Goal: Task Accomplishment & Management: Complete application form

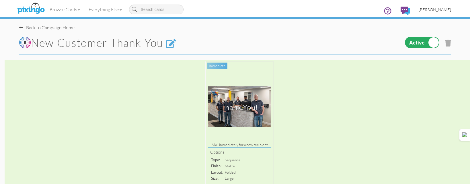
click at [436, 7] on span "[PERSON_NAME]" at bounding box center [434, 9] width 32 height 5
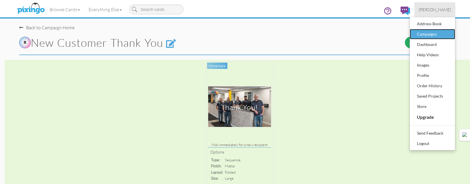
click at [423, 33] on div "Campaigns" at bounding box center [432, 34] width 34 height 9
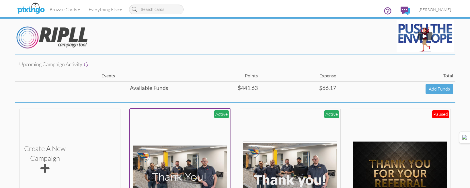
scroll to position [86, 0]
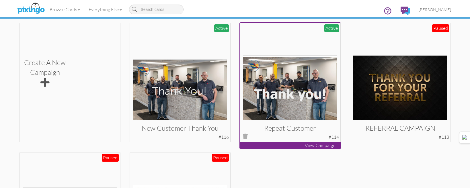
click at [289, 100] on img at bounding box center [290, 87] width 94 height 65
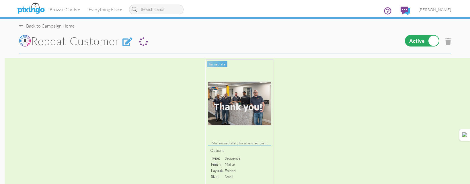
scroll to position [201, 0]
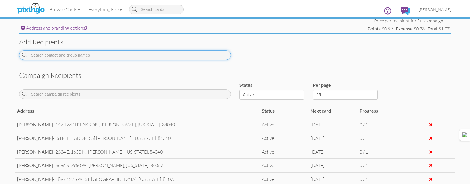
click at [99, 55] on input at bounding box center [124, 55] width 211 height 10
type input "B"
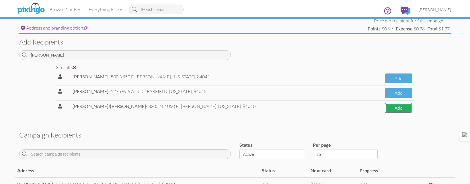
click at [385, 112] on button "Add" at bounding box center [398, 108] width 27 height 10
click at [403, 109] on button "Add" at bounding box center [398, 108] width 27 height 10
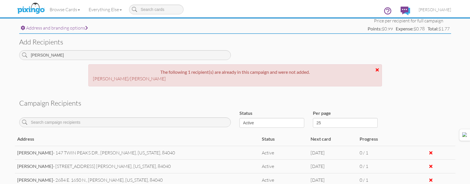
click at [403, 109] on div "Campaign recipients Status Active Inactive Complete Canceled All Per page 25 50…" at bounding box center [235, 157] width 440 height 124
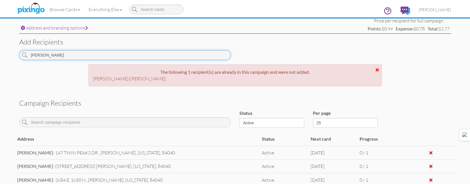
click at [175, 57] on input "[PERSON_NAME]" at bounding box center [124, 55] width 211 height 10
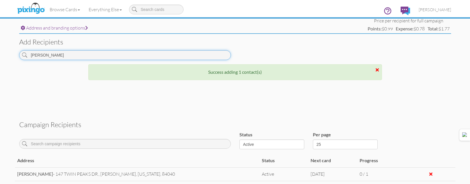
click at [175, 57] on input "[PERSON_NAME]" at bounding box center [124, 55] width 211 height 10
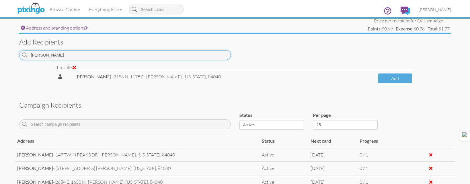
click at [105, 52] on input "[PERSON_NAME]" at bounding box center [124, 55] width 211 height 10
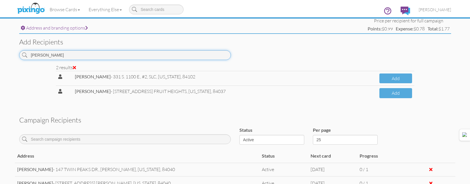
click at [130, 52] on input "[PERSON_NAME]" at bounding box center [124, 55] width 211 height 10
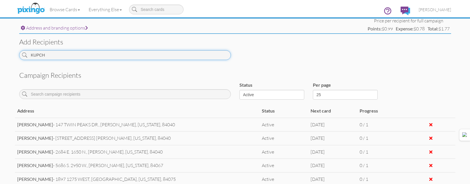
click at [112, 55] on input "KUPCH" at bounding box center [124, 55] width 211 height 10
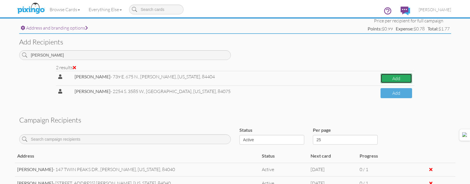
click at [380, 76] on button "Add" at bounding box center [396, 78] width 32 height 10
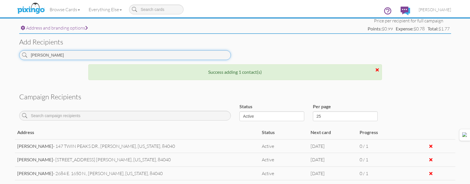
click at [180, 58] on input "[PERSON_NAME]" at bounding box center [124, 55] width 211 height 10
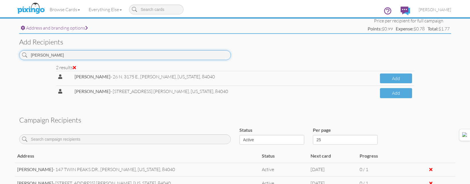
click at [172, 56] on input "[PERSON_NAME]" at bounding box center [124, 55] width 211 height 10
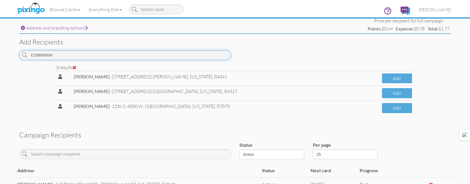
click at [87, 57] on input "CUNNINGH" at bounding box center [124, 55] width 211 height 10
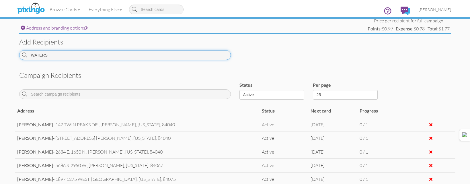
click at [122, 54] on input "WATERS" at bounding box center [124, 55] width 211 height 10
click at [123, 54] on input "WATERS" at bounding box center [124, 55] width 211 height 10
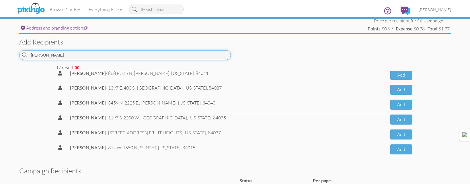
scroll to position [0, 0]
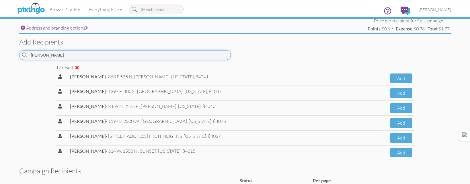
click at [113, 55] on input "[PERSON_NAME]" at bounding box center [124, 55] width 211 height 10
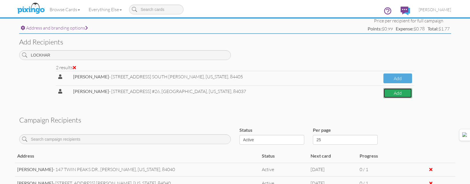
click at [403, 93] on button "Add" at bounding box center [397, 93] width 28 height 10
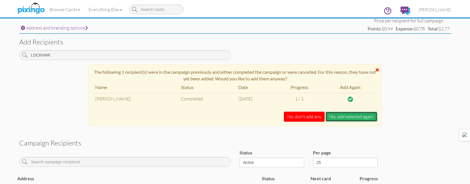
click at [340, 116] on button "Yes, add selected again." at bounding box center [351, 116] width 52 height 10
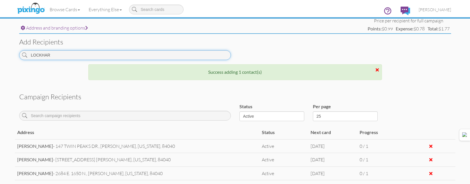
click at [166, 55] on input "LOCKHAR" at bounding box center [124, 55] width 211 height 10
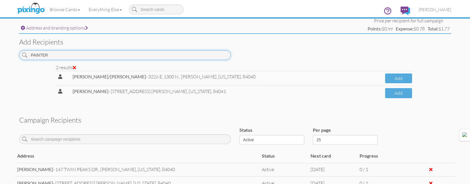
click at [169, 56] on input "PAINTER" at bounding box center [124, 55] width 211 height 10
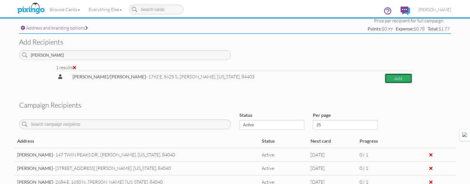
click at [396, 79] on button "Add" at bounding box center [398, 78] width 27 height 10
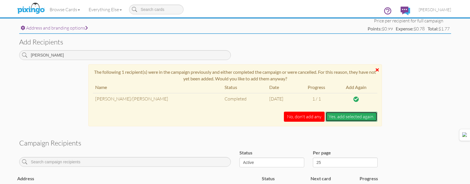
click at [341, 114] on button "Yes, add selected again." at bounding box center [351, 116] width 52 height 10
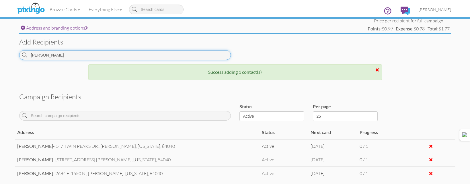
click at [223, 53] on input "[PERSON_NAME]" at bounding box center [124, 55] width 211 height 10
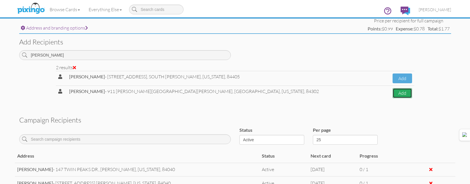
click at [392, 93] on button "Add" at bounding box center [401, 93] width 19 height 10
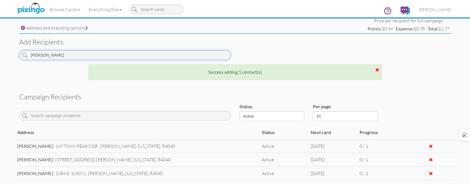
click at [191, 57] on input "[PERSON_NAME]" at bounding box center [124, 55] width 211 height 10
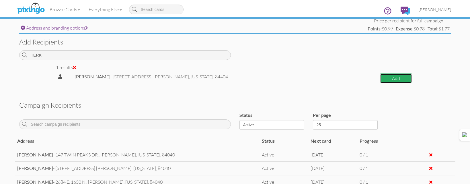
click at [387, 80] on button "Add" at bounding box center [396, 78] width 32 height 10
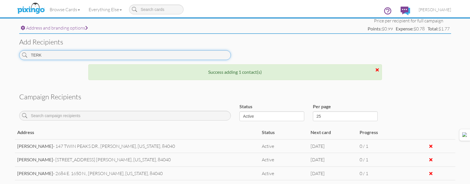
click at [205, 53] on input "TERK" at bounding box center [124, 55] width 211 height 10
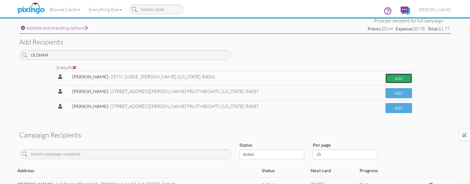
click at [386, 76] on button "Add" at bounding box center [398, 78] width 26 height 10
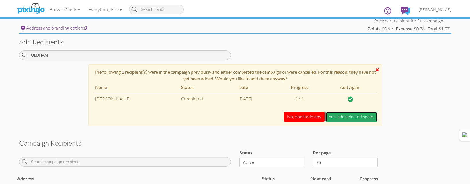
click at [356, 112] on button "Yes, add selected again." at bounding box center [351, 116] width 52 height 10
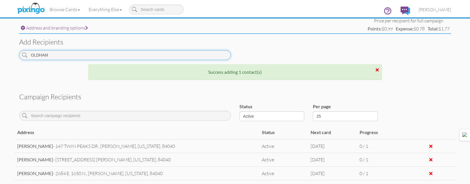
click at [157, 57] on input "OLDHAM" at bounding box center [124, 55] width 211 height 10
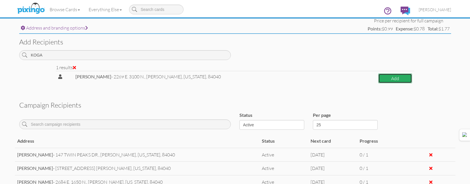
click at [391, 80] on button "Add" at bounding box center [395, 78] width 34 height 10
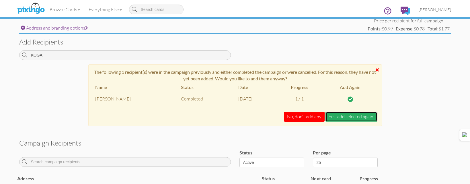
click at [356, 118] on button "Yes, add selected again." at bounding box center [351, 116] width 52 height 10
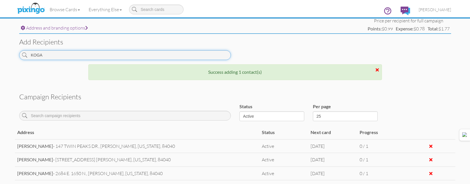
click at [202, 55] on input "KOGA" at bounding box center [124, 55] width 211 height 10
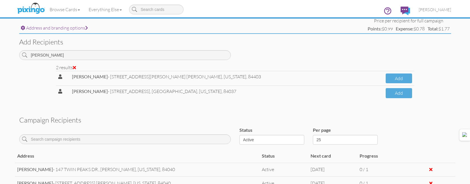
click at [176, 64] on div "2 results" at bounding box center [235, 67] width 358 height 7
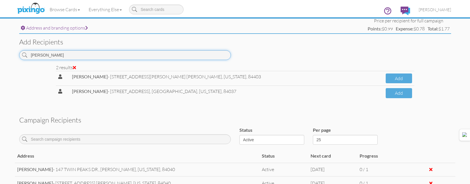
click at [174, 52] on input "[PERSON_NAME]" at bounding box center [124, 55] width 211 height 10
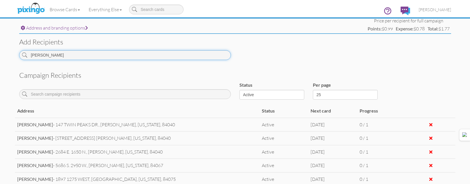
click at [181, 58] on input "[PERSON_NAME]" at bounding box center [124, 55] width 211 height 10
click at [184, 51] on input "WEISB" at bounding box center [124, 55] width 211 height 10
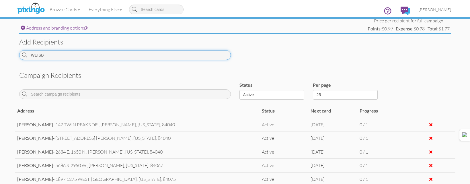
click at [184, 51] on input "WEISB" at bounding box center [124, 55] width 211 height 10
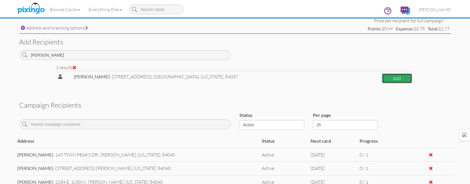
click at [393, 77] on button "Add" at bounding box center [397, 78] width 30 height 10
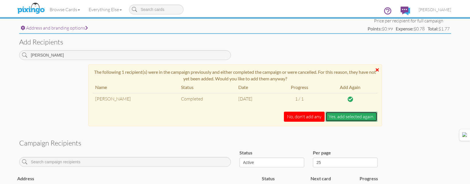
click at [363, 115] on button "Yes, add selected again." at bounding box center [351, 116] width 52 height 10
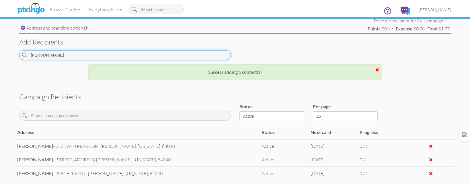
click at [205, 57] on input "[PERSON_NAME]" at bounding box center [124, 55] width 211 height 10
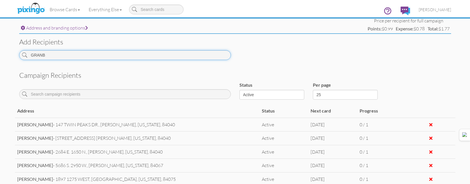
click at [211, 56] on input "GRANB" at bounding box center [124, 55] width 211 height 10
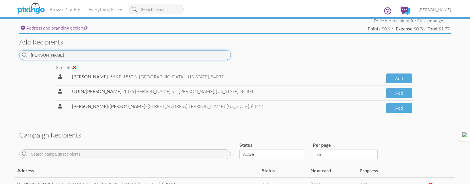
click at [202, 51] on input "[PERSON_NAME]" at bounding box center [124, 55] width 211 height 10
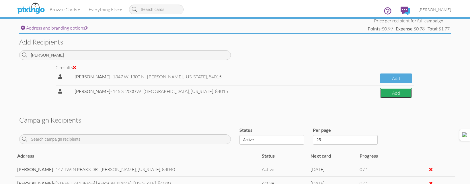
click at [396, 93] on button "Add" at bounding box center [396, 93] width 32 height 10
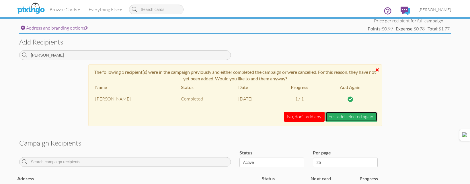
click at [367, 115] on button "Yes, add selected again." at bounding box center [351, 116] width 52 height 10
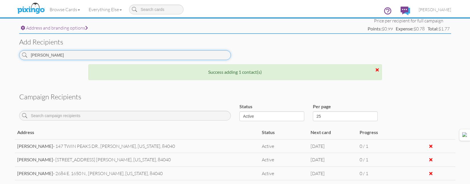
click at [185, 55] on input "[PERSON_NAME]" at bounding box center [124, 55] width 211 height 10
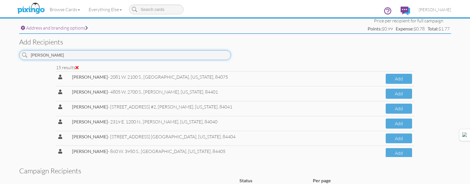
scroll to position [142, 0]
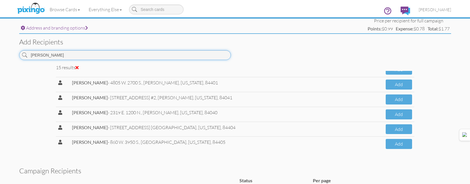
click at [203, 56] on input "[PERSON_NAME]" at bounding box center [124, 55] width 211 height 10
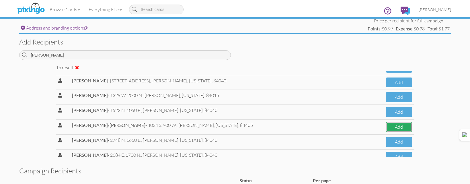
click at [393, 129] on button "Add" at bounding box center [399, 127] width 26 height 10
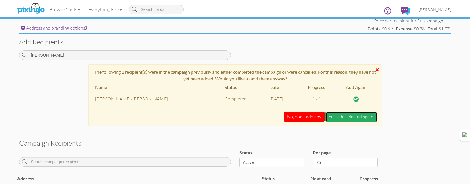
click at [348, 118] on button "Yes, add selected again." at bounding box center [351, 116] width 52 height 10
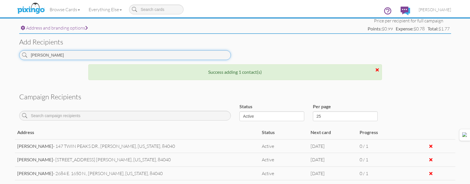
click at [216, 56] on input "[PERSON_NAME]" at bounding box center [124, 55] width 211 height 10
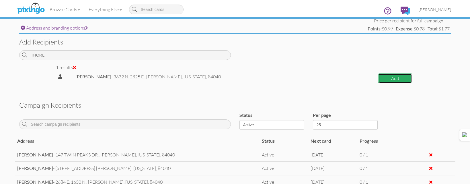
click at [386, 76] on button "Add" at bounding box center [395, 78] width 34 height 10
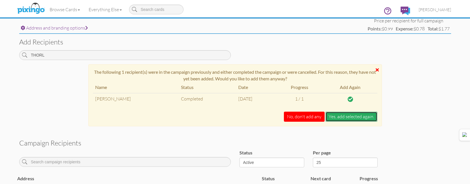
click at [366, 115] on button "Yes, add selected again." at bounding box center [351, 116] width 52 height 10
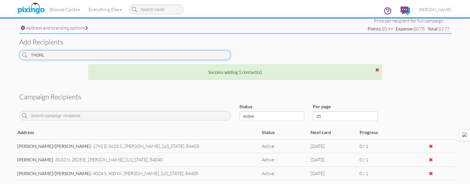
click at [92, 56] on input "THORL" at bounding box center [124, 55] width 211 height 10
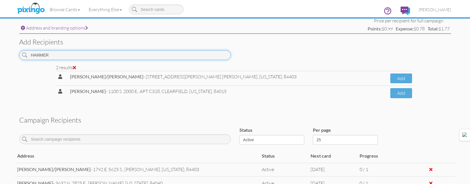
click at [200, 52] on input "HAMMER" at bounding box center [124, 55] width 211 height 10
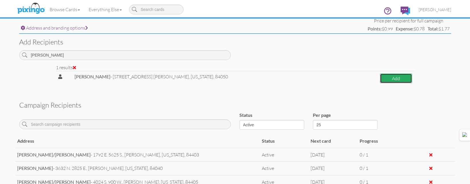
click at [390, 81] on button "Add" at bounding box center [396, 78] width 32 height 10
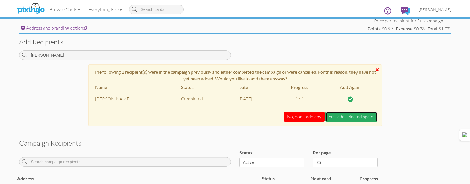
click at [363, 115] on button "Yes, add selected again." at bounding box center [351, 116] width 52 height 10
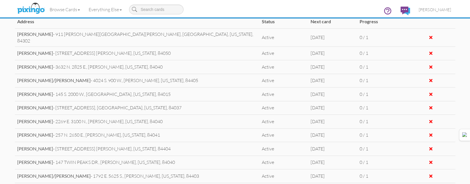
scroll to position [315, 0]
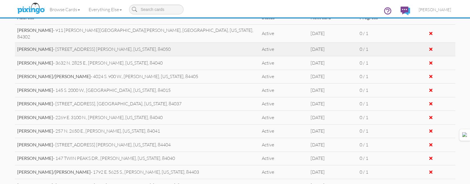
click at [429, 47] on div at bounding box center [430, 49] width 3 height 5
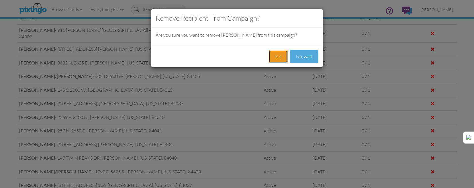
click at [278, 58] on button "Yes" at bounding box center [278, 56] width 19 height 13
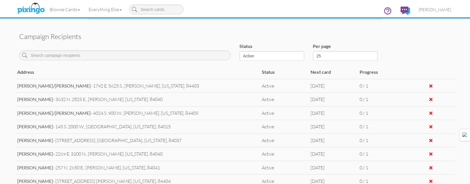
scroll to position [201, 0]
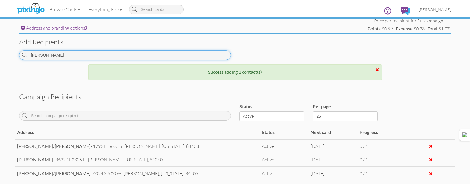
click at [101, 52] on input "[PERSON_NAME]" at bounding box center [124, 55] width 211 height 10
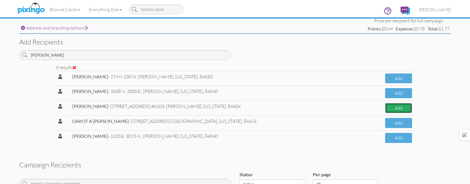
click at [395, 108] on button "Add" at bounding box center [398, 108] width 27 height 10
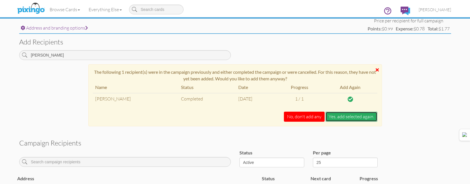
click at [350, 117] on button "Yes, add selected again." at bounding box center [351, 116] width 52 height 10
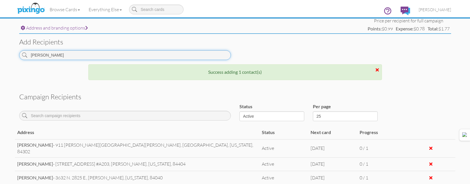
click at [137, 51] on input "[PERSON_NAME]" at bounding box center [124, 55] width 211 height 10
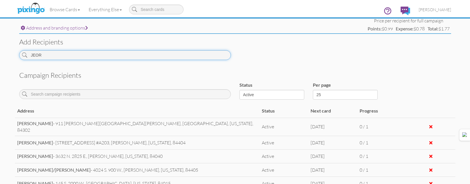
click at [137, 51] on input "JEOR" at bounding box center [124, 55] width 211 height 10
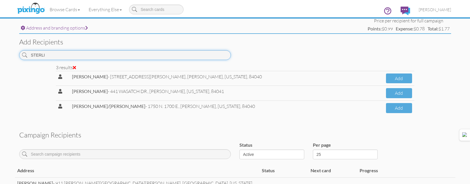
click at [123, 51] on input "STERLI" at bounding box center [124, 55] width 211 height 10
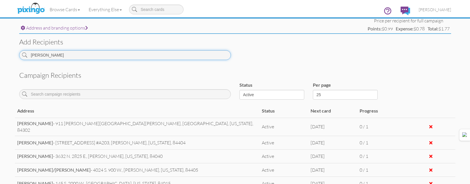
click at [124, 51] on input "[PERSON_NAME]" at bounding box center [124, 55] width 211 height 10
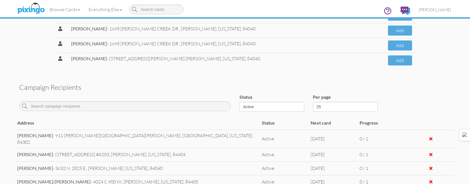
scroll to position [287, 0]
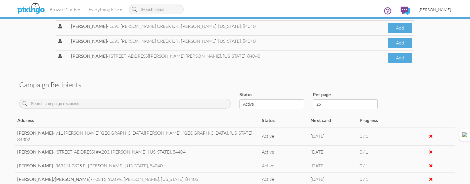
type input "[PERSON_NAME]"
click at [453, 8] on link "[PERSON_NAME]" at bounding box center [434, 9] width 41 height 15
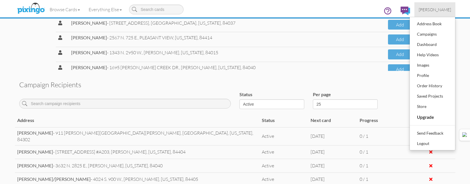
scroll to position [281, 0]
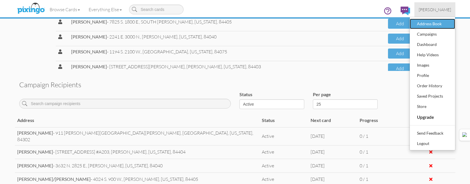
click at [430, 24] on div "Address Book" at bounding box center [432, 23] width 34 height 9
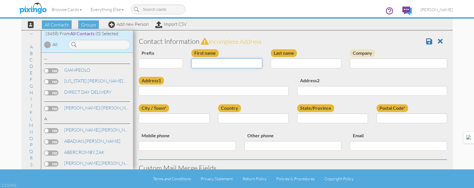
click at [203, 60] on input "First name" at bounding box center [226, 63] width 71 height 10
type input "KAYLA"
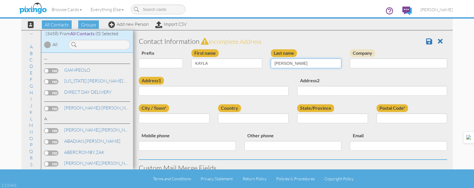
type input "[PERSON_NAME]"
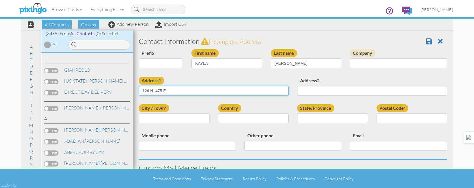
type input "126 N. 475 E."
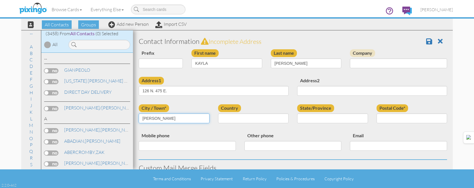
type input "[PERSON_NAME]"
select select "object:32027"
select select "object:32326"
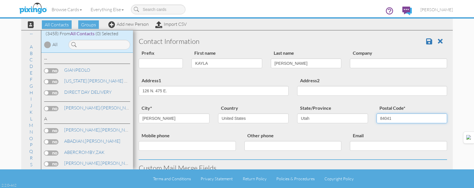
type input "84041"
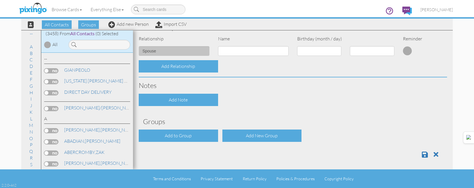
scroll to position [231, 0]
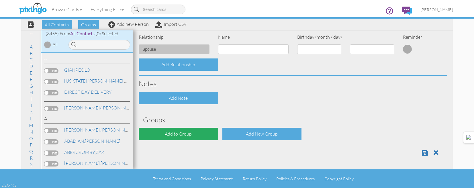
click at [192, 133] on div "Add to Group" at bounding box center [178, 134] width 79 height 12
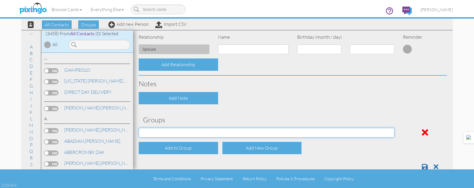
click at [192, 130] on select "[DATE] [DATE] [DATE] [DATE] [DATE] [DATE] [DATE] [DATE] [DATE] [DATE] [DATE] [D…" at bounding box center [267, 133] width 256 height 10
select select "object:19100"
click at [139, 128] on select "[DATE] [DATE] [DATE] [DATE] [DATE] [DATE] [DATE] [DATE] [DATE] [DATE] [DATE] [D…" at bounding box center [267, 133] width 256 height 10
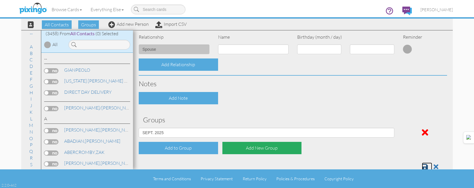
scroll to position [233, 0]
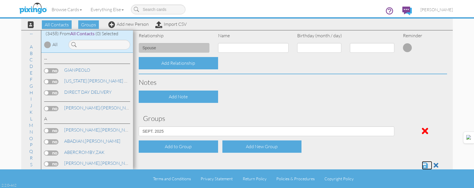
click at [422, 164] on span at bounding box center [425, 165] width 6 height 7
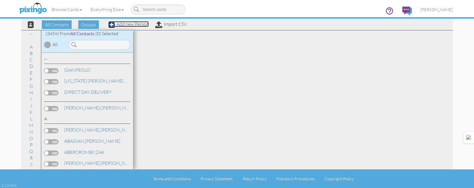
click at [142, 23] on link "Add new Person" at bounding box center [128, 24] width 40 height 6
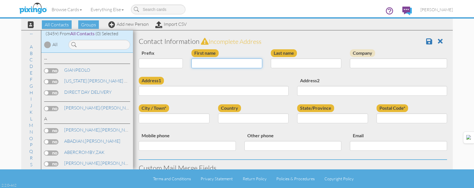
click at [233, 66] on input "First name" at bounding box center [226, 63] width 71 height 10
type input "STERLING"
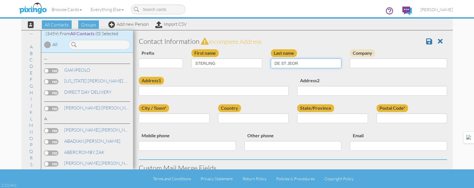
type input "DE ST JEOR"
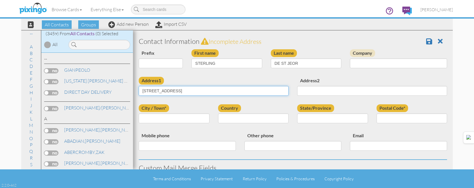
type input "2826 COUNTRY OAKS DR."
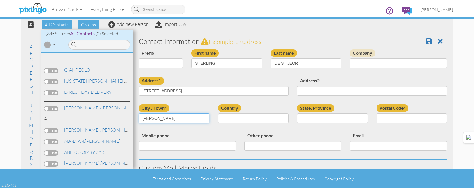
type input "[PERSON_NAME]"
select select "object:10739"
select select "object:11038"
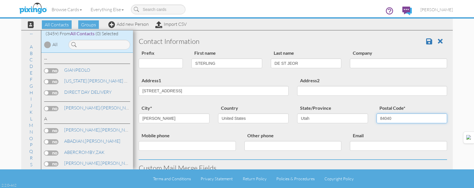
type input "84040"
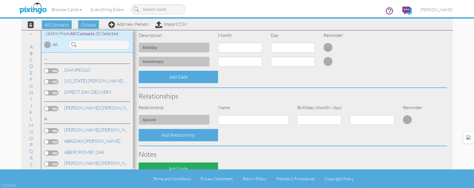
scroll to position [231, 0]
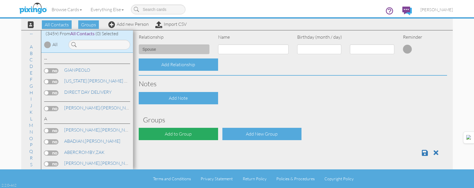
click at [198, 137] on div "Add to Group" at bounding box center [178, 134] width 79 height 12
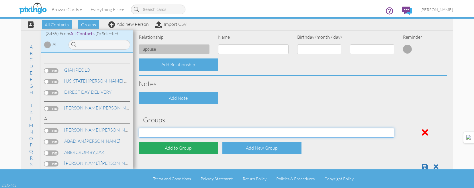
click at [198, 135] on select "[DATE] [DATE] [DATE] [DATE] [DATE] [DATE] [DATE] [DATE] [DATE] [DATE] [DATE] [D…" at bounding box center [267, 133] width 256 height 10
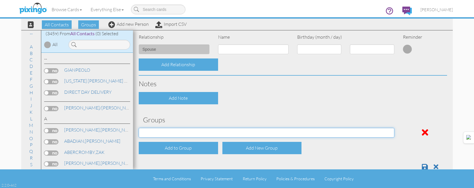
select select "object:11097"
click at [139, 128] on select "[DATE] [DATE] [DATE] [DATE] [DATE] [DATE] [DATE] [DATE] [DATE] [DATE] [DATE] [D…" at bounding box center [267, 133] width 256 height 10
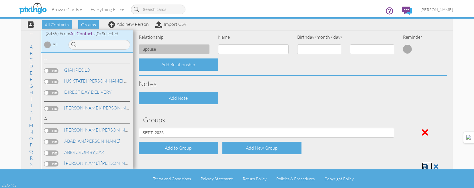
scroll to position [233, 0]
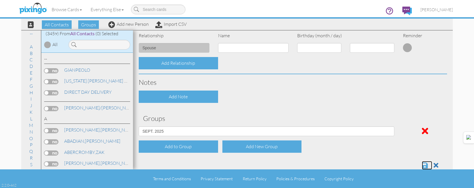
click at [422, 167] on span at bounding box center [425, 165] width 6 height 7
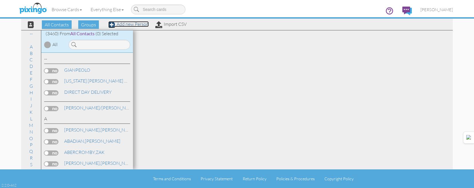
drag, startPoint x: 136, startPoint y: 23, endPoint x: 200, endPoint y: 52, distance: 70.7
click at [136, 23] on link "Add new Person" at bounding box center [128, 24] width 40 height 6
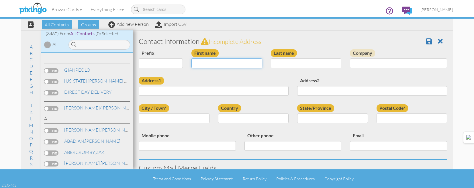
click at [210, 66] on input "First name" at bounding box center [226, 63] width 71 height 10
type input "[PERSON_NAME]"
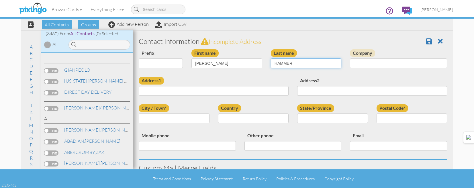
type input "HAMMER"
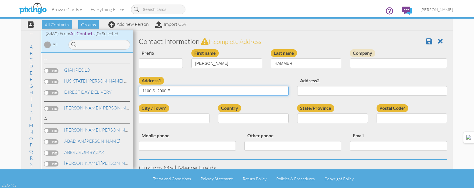
type input "1100 S. 2000 E."
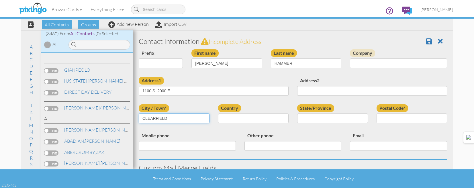
type input "CLEARFIELD"
select select "object:10721"
select select "object:11020"
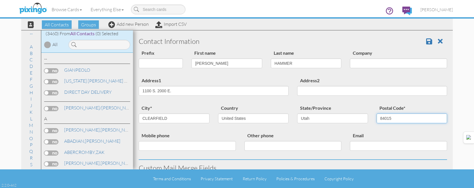
type input "84015"
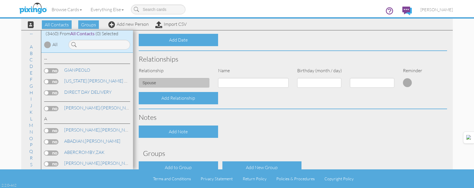
scroll to position [231, 0]
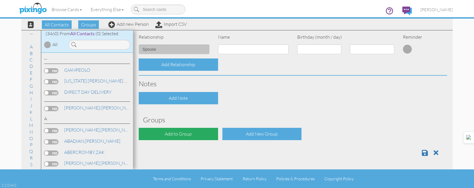
click at [204, 140] on div "Add to Group" at bounding box center [178, 134] width 79 height 12
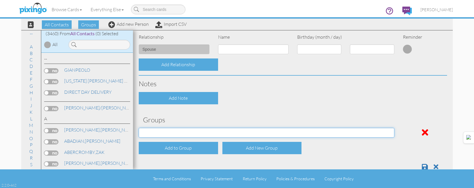
click at [205, 130] on select "[DATE] [DATE] [DATE] [DATE] [DATE] [DATE] [DATE] [DATE] [DATE] [DATE] [DATE] [D…" at bounding box center [267, 133] width 256 height 10
select select "object:11079"
click at [139, 128] on select "[DATE] [DATE] [DATE] [DATE] [DATE] [DATE] [DATE] [DATE] [DATE] [DATE] [DATE] [D…" at bounding box center [267, 133] width 256 height 10
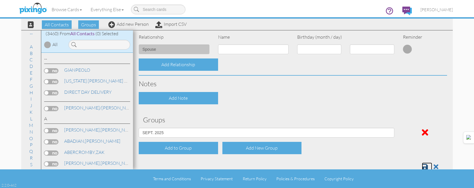
scroll to position [233, 0]
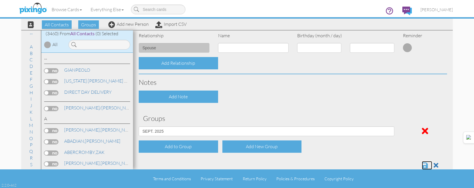
click at [422, 168] on span at bounding box center [425, 165] width 6 height 7
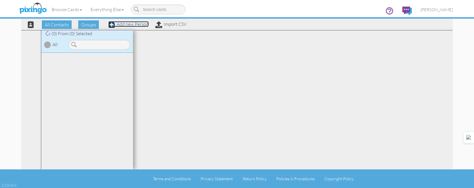
click at [134, 23] on link "Add new Person" at bounding box center [128, 24] width 40 height 6
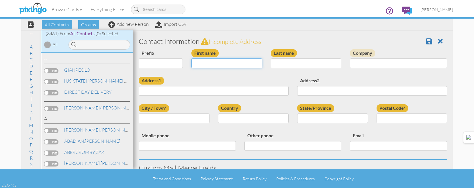
click at [212, 67] on input "First name" at bounding box center [226, 63] width 71 height 10
type input "[PERSON_NAME]"
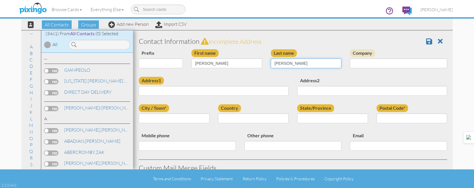
type input "[PERSON_NAME]"
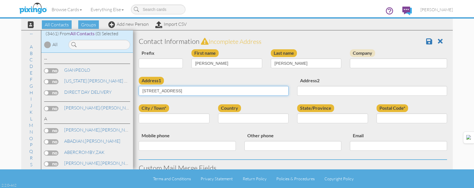
type input "144 TWIN PEAKS DR."
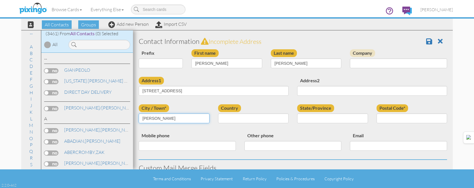
type input "[PERSON_NAME]"
select select "object:10724"
select select "object:11023"
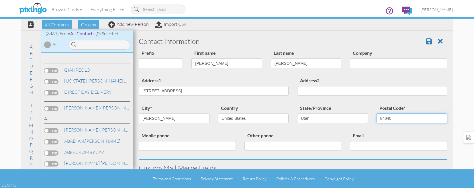
type input "84040"
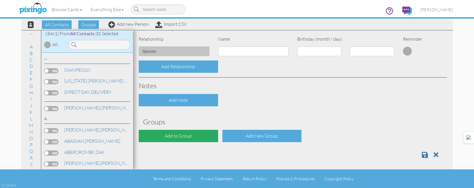
scroll to position [231, 0]
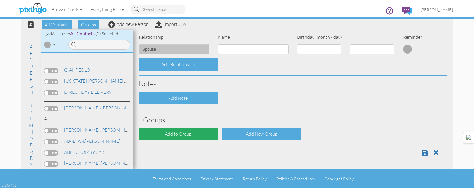
click at [191, 133] on div "Add to Group" at bounding box center [178, 134] width 79 height 12
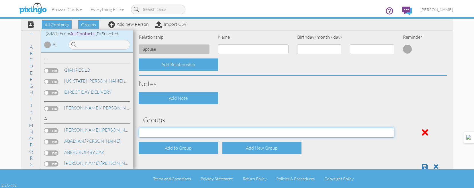
click at [189, 130] on select "[DATE] [DATE] [DATE] [DATE] [DATE] [DATE] [DATE] [DATE] [DATE] [DATE] [DATE] [D…" at bounding box center [267, 133] width 256 height 10
select select "object:11082"
click at [139, 128] on select "[DATE] [DATE] [DATE] [DATE] [DATE] [DATE] [DATE] [DATE] [DATE] [DATE] [DATE] [D…" at bounding box center [267, 133] width 256 height 10
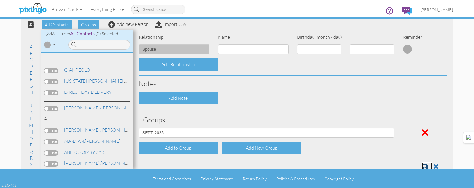
scroll to position [233, 0]
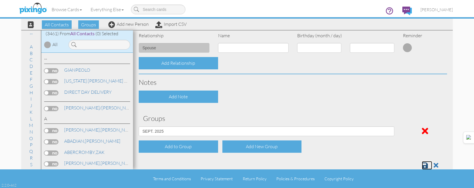
drag, startPoint x: 426, startPoint y: 164, endPoint x: 426, endPoint y: 169, distance: 5.7
click at [426, 164] on link at bounding box center [427, 165] width 10 height 9
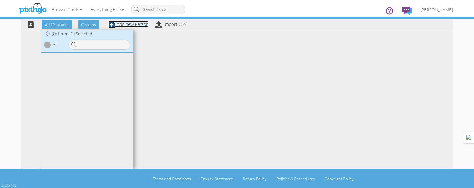
click at [134, 24] on link "Add new Person" at bounding box center [128, 24] width 40 height 6
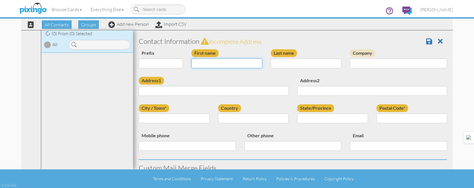
click at [247, 64] on input "First name" at bounding box center [226, 63] width 71 height 10
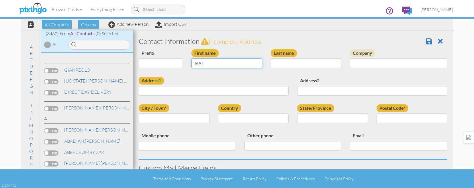
type input "MATT"
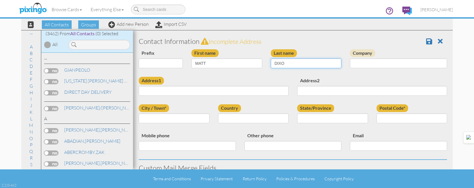
type input "DIXON"
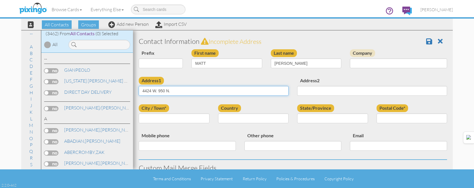
type input "4424 W. 950 N."
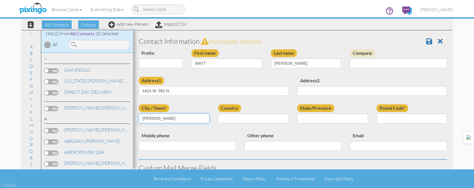
type input "[PERSON_NAME]"
select select "object:180"
select select "object:11026"
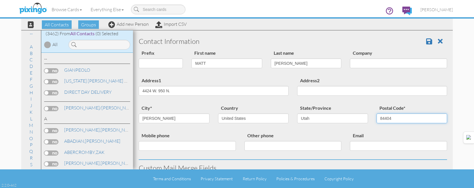
type input "84404"
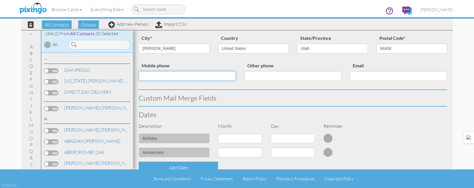
scroll to position [231, 0]
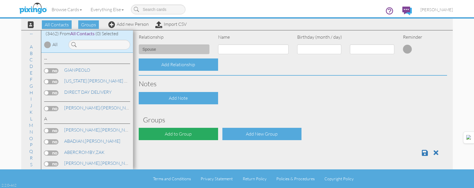
click at [187, 129] on div "Add to Group" at bounding box center [178, 134] width 79 height 12
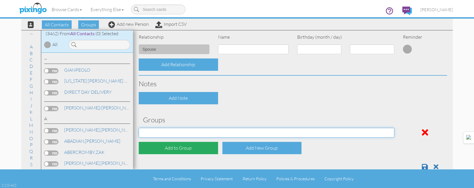
click at [186, 132] on select "[DATE] [DATE] [DATE] [DATE] [DATE] [DATE] [DATE] [DATE] [DATE] [DATE] [DATE] [D…" at bounding box center [267, 133] width 256 height 10
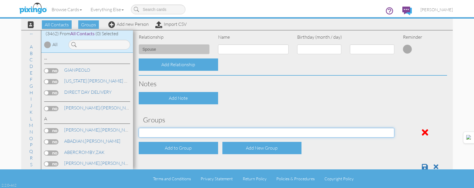
select select "object:11085"
click at [139, 128] on select "[DATE] [DATE] [DATE] [DATE] [DATE] [DATE] [DATE] [DATE] [DATE] [DATE] [DATE] [D…" at bounding box center [267, 133] width 256 height 10
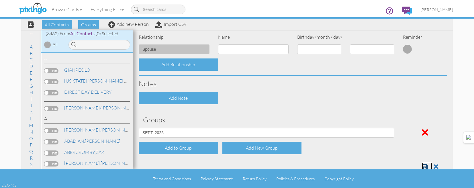
scroll to position [233, 0]
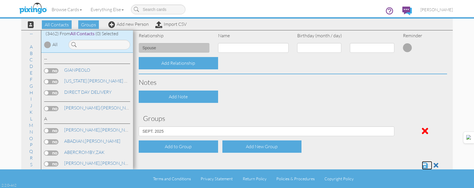
click at [422, 166] on span at bounding box center [425, 165] width 6 height 7
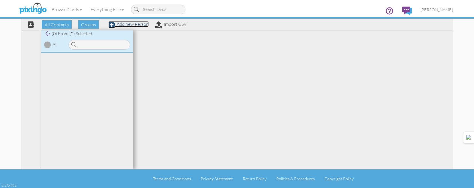
click at [129, 23] on link "Add new Person" at bounding box center [128, 24] width 40 height 6
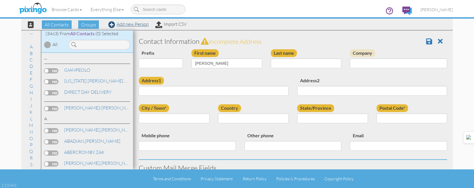
type input "[PERSON_NAME]"
type input "GRANBERRY"
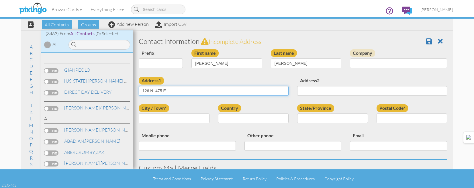
type input "126 N. 475 E."
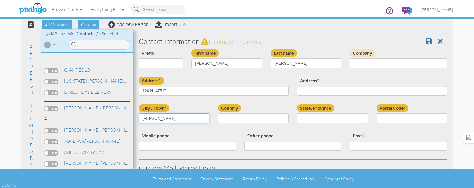
type input "[PERSON_NAME]"
select select "object:10730"
select select "object:11029"
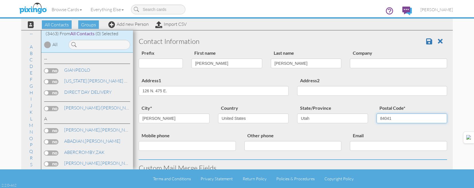
type input "84041"
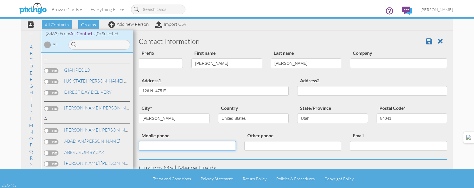
scroll to position [231, 0]
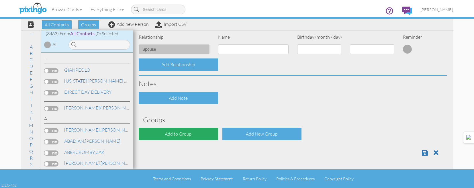
click div "Add to Group"
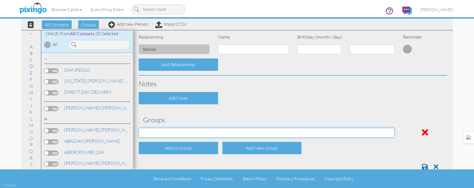
click select "[DATE] [DATE] [DATE] [DATE] [DATE] [DATE] [DATE] [DATE] [DATE] [DATE] [DATE] [D…"
select select "object:11088"
click select "[DATE] [DATE] [DATE] [DATE] [DATE] [DATE] [DATE] [DATE] [DATE] [DATE] [DATE] [D…"
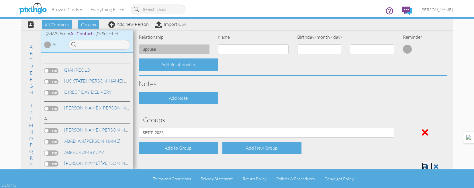
scroll to position [233, 0]
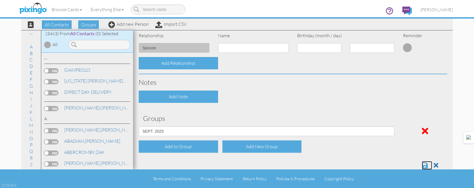
click span
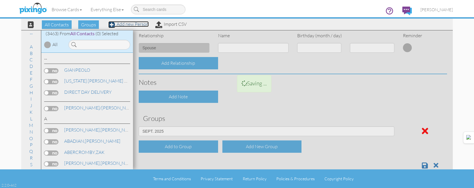
click link "Add new Person"
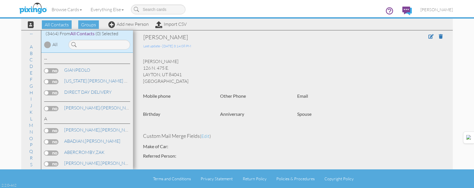
click at [131, 22] on div "Browse Cards Business Accounting Automotive Chiropractor Customer Dental Financ…" at bounding box center [237, 11] width 432 height 23
click at [131, 23] on link "Add new Person" at bounding box center [128, 24] width 40 height 6
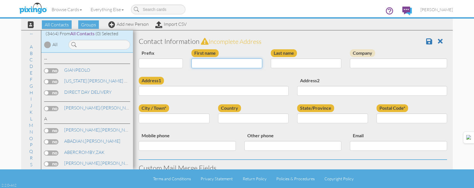
click at [210, 65] on input "First name" at bounding box center [226, 63] width 71 height 10
type input "[PERSON_NAME]"
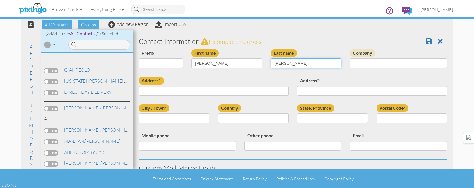
type input "[PERSON_NAME]"
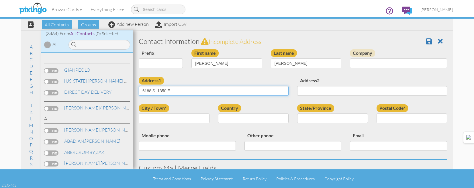
type input "6188 S. 1350 E."
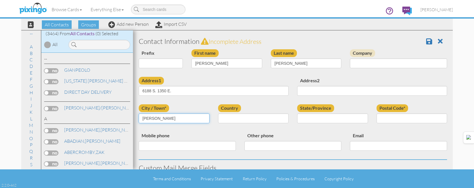
type input "[PERSON_NAME]"
select select "object:10754"
select select "object:11053"
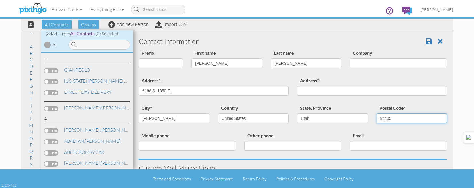
type input "84405"
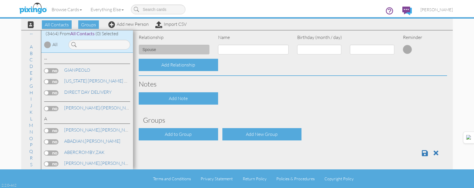
scroll to position [231, 0]
click at [422, 153] on span at bounding box center [425, 152] width 6 height 7
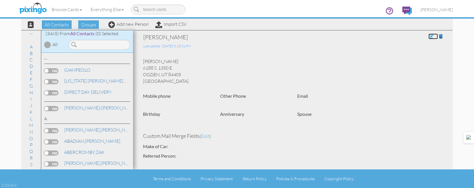
click at [428, 38] on span at bounding box center [430, 36] width 5 height 5
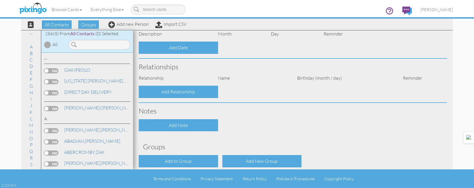
type input "[PERSON_NAME]"
type input "WEISBRICH"
type input "6188 S. 1350 E."
type input "OGDEN"
type input "84405"
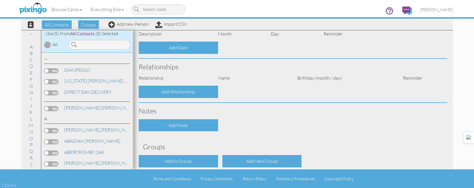
scroll to position [245, 0]
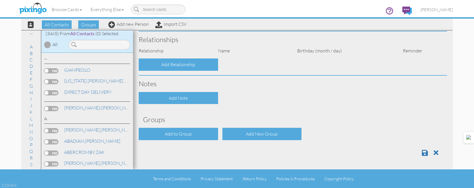
select select "object:10746"
select select "object:10991"
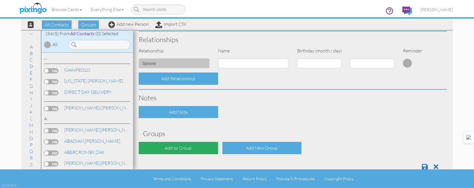
click at [205, 152] on div "Add to Group" at bounding box center [178, 148] width 79 height 12
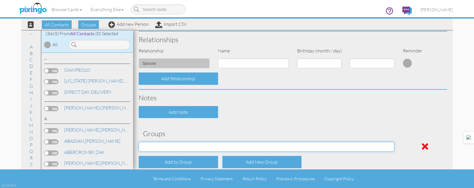
click at [205, 145] on select "[DATE] [DATE] [DATE] [DATE] [DATE] [DATE] [DATE] [DATE] [DATE] [DATE] [DATE] [D…" at bounding box center [267, 147] width 256 height 10
select select "object:11122"
click at [139, 142] on select "[DATE] [DATE] [DATE] [DATE] [DATE] [DATE] [DATE] [DATE] [DATE] [DATE] [DATE] [D…" at bounding box center [267, 147] width 256 height 10
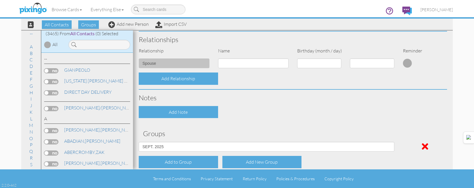
scroll to position [273, 0]
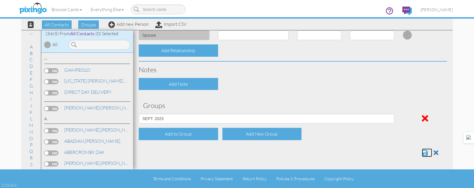
click at [423, 154] on span at bounding box center [425, 152] width 6 height 7
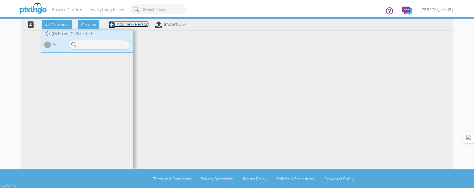
click at [142, 25] on link "Add new Person" at bounding box center [128, 24] width 40 height 6
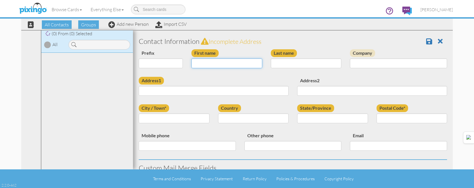
click at [229, 61] on input "First name" at bounding box center [226, 63] width 71 height 10
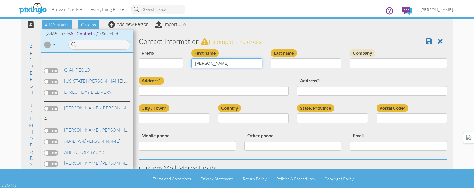
type input "[PERSON_NAME]"
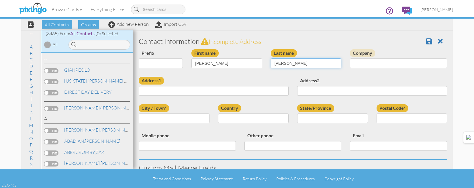
type input "[PERSON_NAME]"
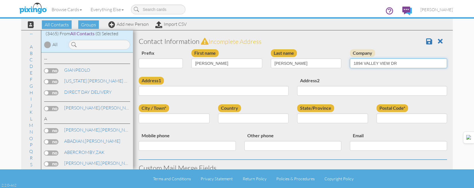
type input "1894 VALLEY VIEW DR."
click at [358, 61] on input "1894 VALLEY VIEW DR." at bounding box center [398, 63] width 97 height 10
click at [358, 62] on input "1894 VALLEY VIEW DR." at bounding box center [398, 63] width 97 height 10
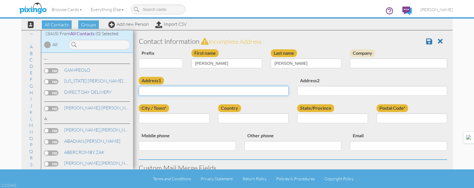
paste input "1894 VALLEY VIEW DR."
type input "1894 VALLEY VIEW DR."
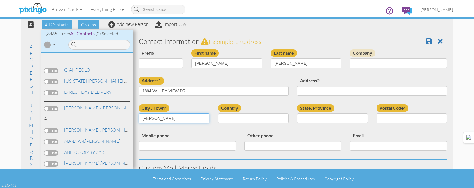
type input "LAYTON"
select select "object:180"
select select "object:11035"
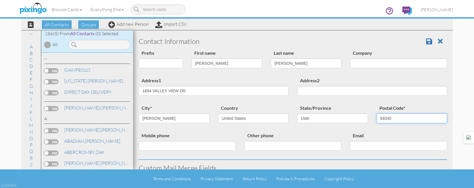
type input "84040"
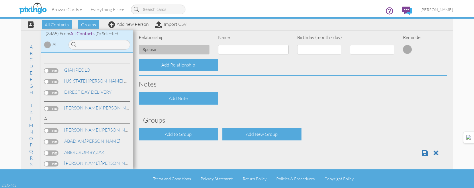
scroll to position [231, 0]
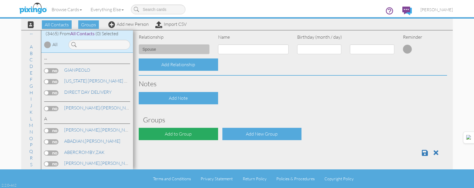
click at [192, 130] on div "Add to Group" at bounding box center [178, 134] width 79 height 12
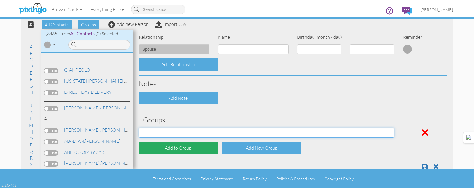
click at [191, 132] on select "[DATE] [DATE] [DATE] [DATE] [DATE] [DATE] [DATE] [DATE] [DATE] [DATE] [DATE] [D…" at bounding box center [267, 133] width 256 height 10
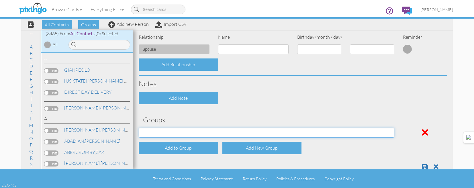
select select "object:11094"
click at [139, 128] on select "[DATE] [DATE] [DATE] [DATE] [DATE] [DATE] [DATE] [DATE] [DATE] [DATE] [DATE] [D…" at bounding box center [267, 133] width 256 height 10
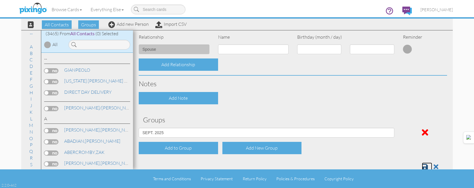
scroll to position [233, 0]
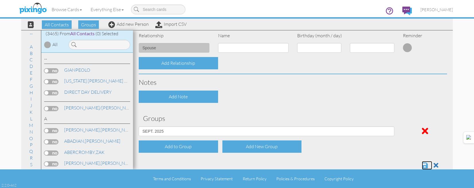
click at [422, 166] on span at bounding box center [425, 165] width 6 height 7
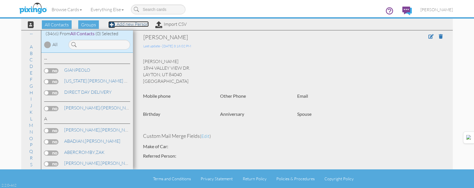
drag, startPoint x: 131, startPoint y: 24, endPoint x: 182, endPoint y: 58, distance: 61.6
click at [131, 24] on link "Add new Person" at bounding box center [128, 24] width 40 height 6
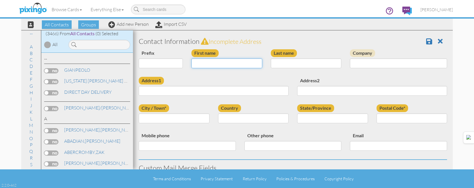
click at [226, 63] on input "First name" at bounding box center [226, 63] width 71 height 10
type input "[PERSON_NAME]"
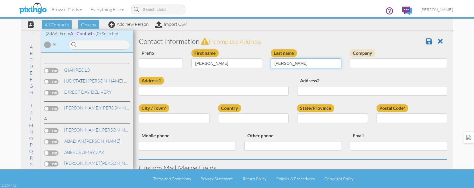
type input "HENDRICKS"
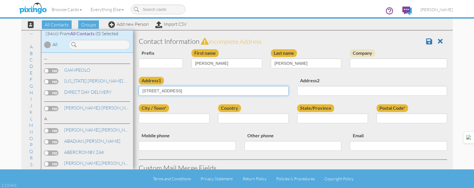
type input "723 ROSE BLOSSOM DR."
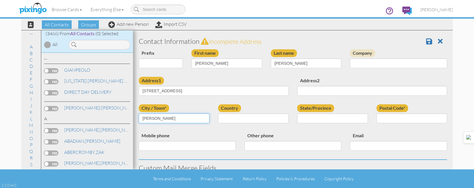
type input "[PERSON_NAME]"
select select "object:10760"
select select "object:11059"
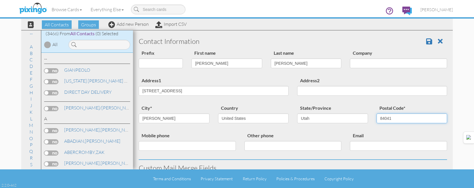
type input "84041"
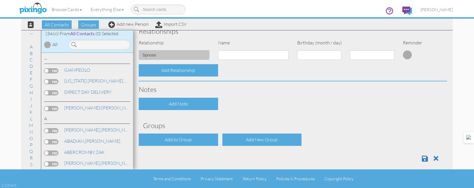
scroll to position [231, 0]
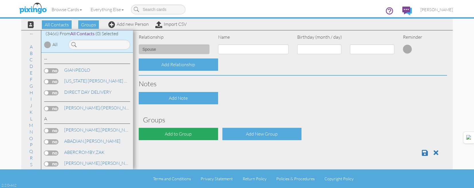
click at [180, 130] on div "Add to Group" at bounding box center [178, 134] width 79 height 12
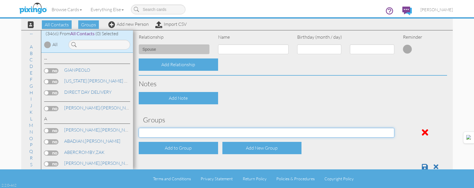
click at [180, 130] on select "[DATE] [DATE] [DATE] [DATE] [DATE] [DATE] [DATE] [DATE] [DATE] [DATE] [DATE] [D…" at bounding box center [267, 133] width 256 height 10
select select "object:11118"
click at [139, 128] on select "[DATE] [DATE] [DATE] [DATE] [DATE] [DATE] [DATE] [DATE] [DATE] [DATE] [DATE] [D…" at bounding box center [267, 133] width 256 height 10
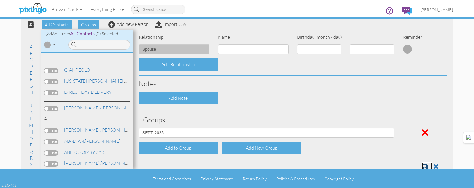
scroll to position [233, 0]
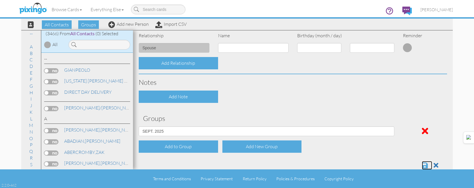
click at [422, 165] on span at bounding box center [425, 165] width 6 height 7
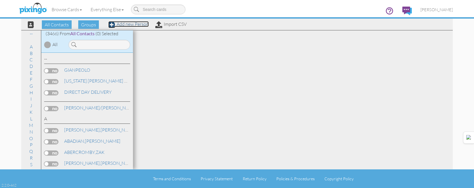
drag, startPoint x: 122, startPoint y: 25, endPoint x: 251, endPoint y: 67, distance: 135.3
click at [122, 25] on link "Add new Person" at bounding box center [128, 24] width 40 height 6
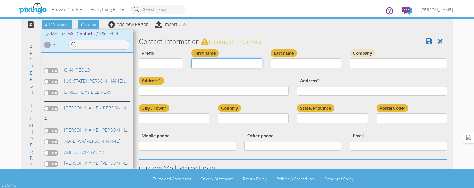
click at [241, 65] on input "First name" at bounding box center [226, 63] width 71 height 10
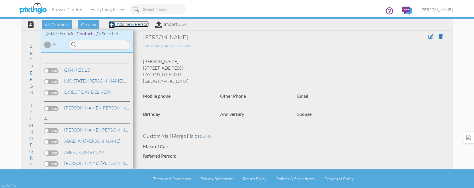
click at [132, 25] on link "Add new Person" at bounding box center [128, 24] width 40 height 6
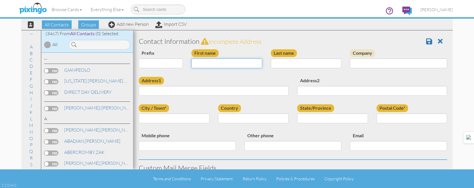
click at [215, 62] on input "First name" at bounding box center [226, 63] width 71 height 10
type input "[PERSON_NAME]"
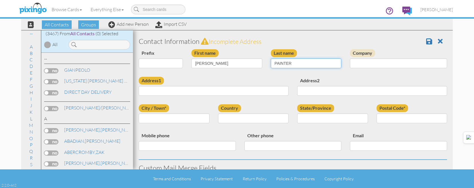
type input "PAINTER"
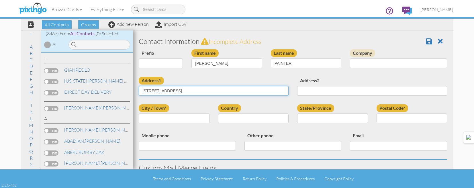
type input "4385 W. 5825 S."
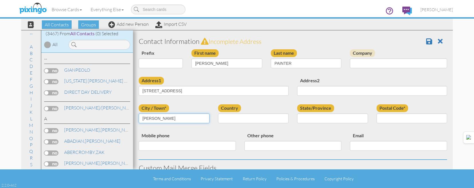
type input "HOOPER"
select select "object:10763"
select select "object:11062"
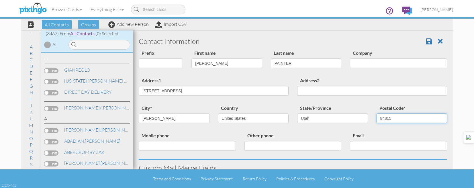
type input "84315"
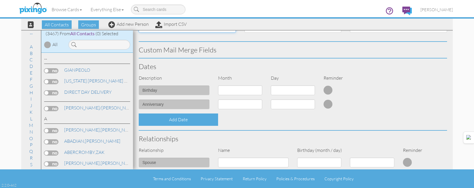
scroll to position [231, 0]
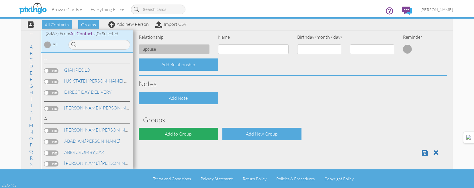
click at [194, 138] on div "Add to Group" at bounding box center [178, 134] width 79 height 12
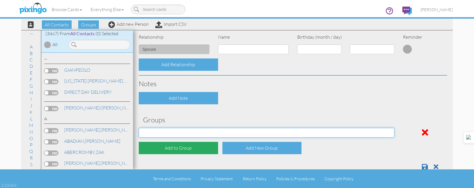
click at [194, 132] on select "[DATE] [DATE] [DATE] [DATE] [DATE] [DATE] [DATE] [DATE] [DATE] [DATE] [DATE] [D…" at bounding box center [267, 133] width 256 height 10
select select "object:11121"
click at [139, 128] on select "[DATE] [DATE] [DATE] [DATE] [DATE] [DATE] [DATE] [DATE] [DATE] [DATE] [DATE] [D…" at bounding box center [267, 133] width 256 height 10
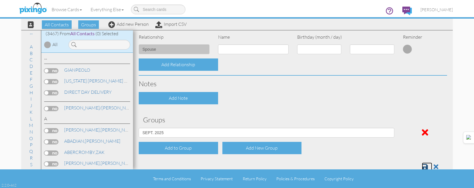
scroll to position [233, 0]
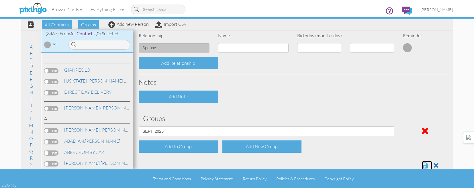
click at [422, 166] on span at bounding box center [425, 165] width 6 height 7
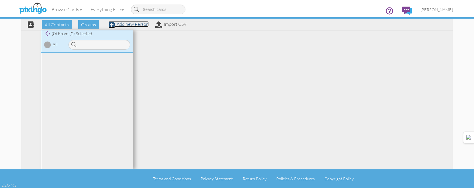
click at [135, 24] on link "Add new Person" at bounding box center [128, 24] width 40 height 6
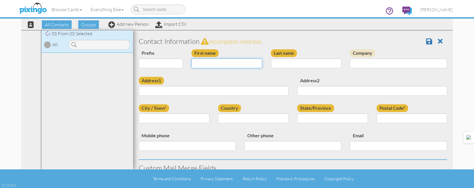
click at [236, 64] on input "First name" at bounding box center [226, 63] width 71 height 10
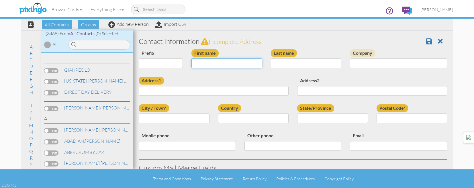
click at [236, 64] on input "First name" at bounding box center [226, 63] width 71 height 10
type input "[PERSON_NAME]"
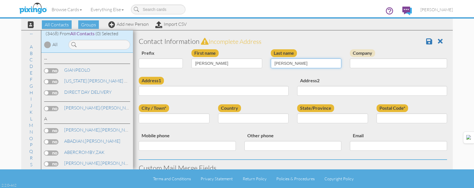
type input "[PERSON_NAME]"
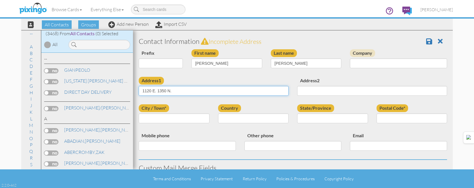
type input "1120 E. 1350 N."
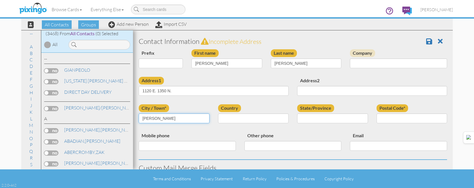
type input "LAYTON"
select select "object:180"
select select "object:11044"
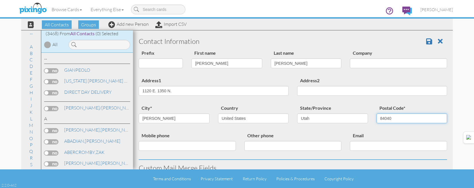
type input "84040"
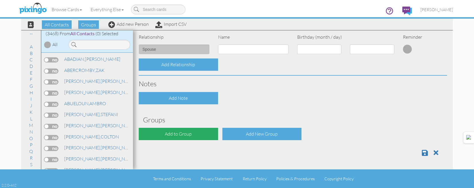
scroll to position [115, 0]
click at [175, 132] on div "Add to Group" at bounding box center [178, 134] width 79 height 12
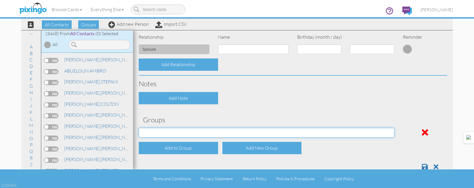
click at [179, 130] on select "APRIL 2022 APRIL 2023 APRIL 2024 APRIL 2025 AUG 2023 AUG 2024 AUG 2025 AUGUST 2…" at bounding box center [267, 133] width 256 height 10
select select "object:11103"
click at [139, 128] on select "APRIL 2022 APRIL 2023 APRIL 2024 APRIL 2025 AUG 2023 AUG 2024 AUG 2025 AUGUST 2…" at bounding box center [267, 133] width 256 height 10
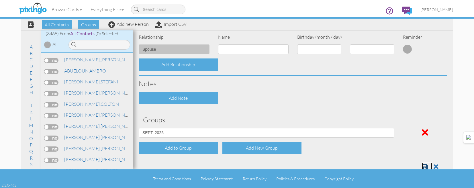
scroll to position [233, 0]
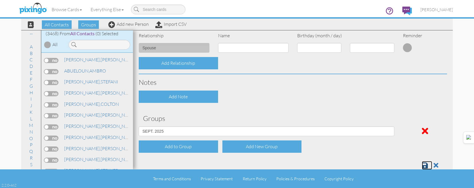
click link
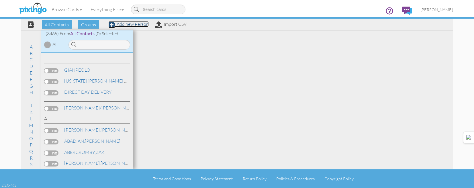
click at [128, 26] on link "Add new Person" at bounding box center [128, 24] width 40 height 6
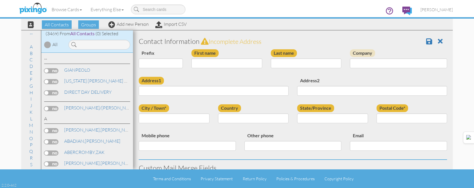
drag, startPoint x: 237, startPoint y: 57, endPoint x: 233, endPoint y: 62, distance: 6.8
click at [237, 58] on div "First name" at bounding box center [226, 60] width 79 height 23
click at [233, 62] on input "First name" at bounding box center [226, 63] width 71 height 10
type input "[PERSON_NAME]"
type input "WATERS"
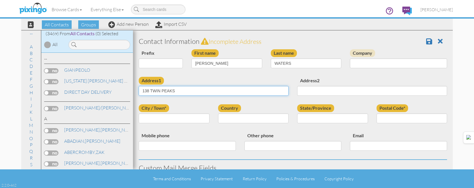
click at [223, 87] on input "138 TWIN PEAKS" at bounding box center [214, 91] width 150 height 10
drag, startPoint x: 226, startPoint y: 94, endPoint x: 226, endPoint y: 91, distance: 2.9
click at [226, 94] on input "138 TWIN PEAKS" at bounding box center [214, 91] width 150 height 10
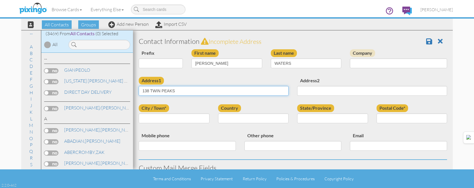
click at [227, 89] on input "138 TWIN PEAKS" at bounding box center [214, 91] width 150 height 10
type input "138 TWIN PEAKS DR."
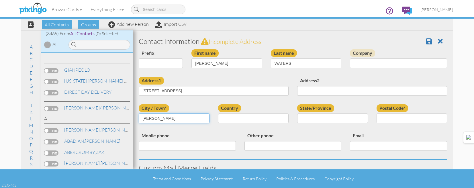
type input "LAYTON"
select select "object:10748"
select select "object:11047"
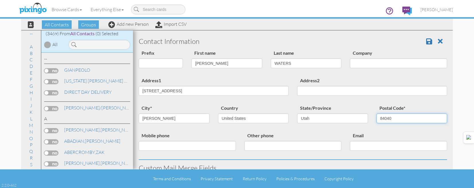
type input "84040"
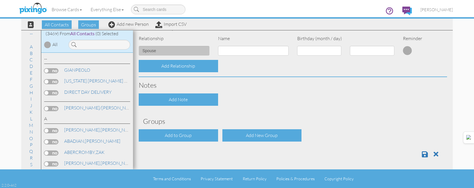
scroll to position [231, 0]
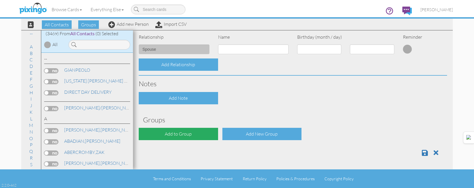
click at [185, 136] on div "Add to Group" at bounding box center [178, 134] width 79 height 12
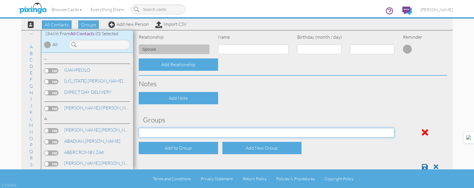
click at [182, 128] on select "[DATE] [DATE] [DATE] [DATE] [DATE] [DATE] [DATE] [DATE] [DATE] [DATE] [DATE] [D…" at bounding box center [267, 133] width 256 height 10
click at [182, 132] on select "[DATE] [DATE] [DATE] [DATE] [DATE] [DATE] [DATE] [DATE] [DATE] [DATE] [DATE] [D…" at bounding box center [267, 133] width 256 height 10
select select "object:11106"
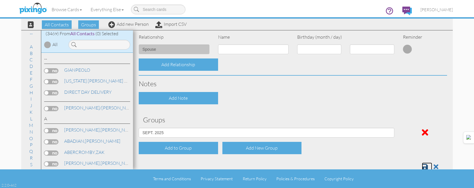
scroll to position [233, 0]
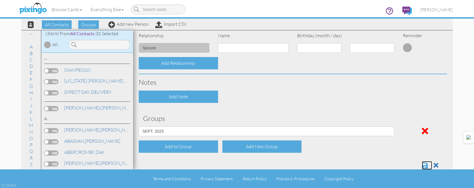
click at [422, 164] on span at bounding box center [425, 165] width 6 height 7
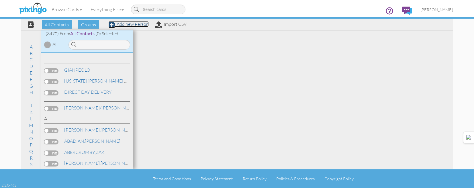
click at [133, 25] on link "Add new Person" at bounding box center [128, 24] width 40 height 6
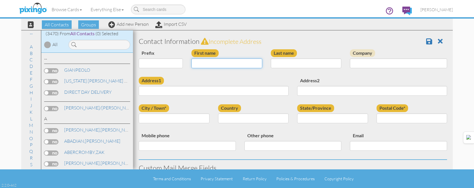
click at [228, 66] on input "First name" at bounding box center [226, 63] width 71 height 10
type input "[PERSON_NAME]/[PERSON_NAME]"
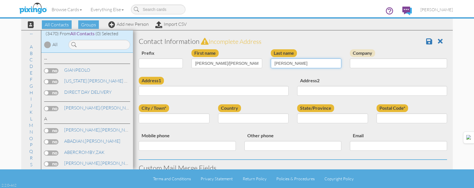
type input "[PERSON_NAME]"
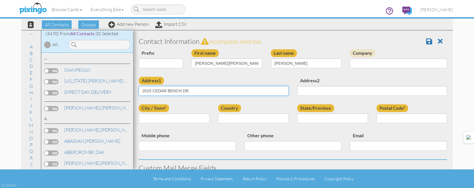
type input "2015 CEDAR BENCH DR."
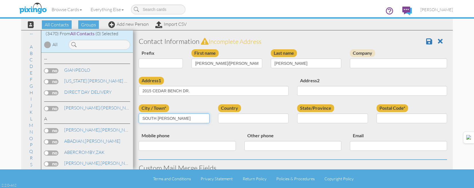
type input "SOUTH [PERSON_NAME]"
select select "object:10751"
select select "object:11050"
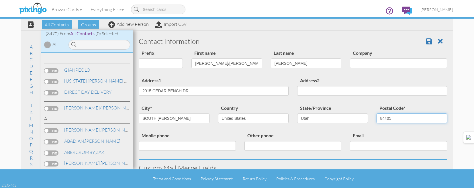
type input "84405"
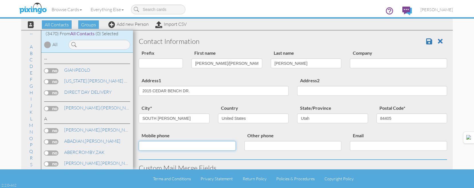
scroll to position [229, 0]
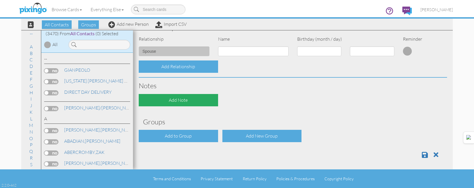
click at [207, 133] on div "Add to Group" at bounding box center [178, 136] width 79 height 12
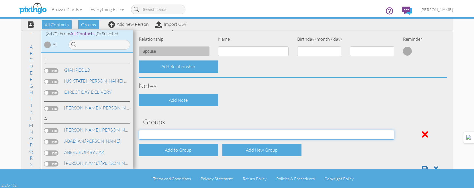
click at [214, 134] on select "[DATE] [DATE] [DATE] [DATE] [DATE] [DATE] [DATE] [DATE] [DATE] [DATE] [DATE] [D…" at bounding box center [267, 135] width 256 height 10
select select "object:11109"
click at [139, 130] on select "[DATE] [DATE] [DATE] [DATE] [DATE] [DATE] [DATE] [DATE] [DATE] [DATE] [DATE] [D…" at bounding box center [267, 135] width 256 height 10
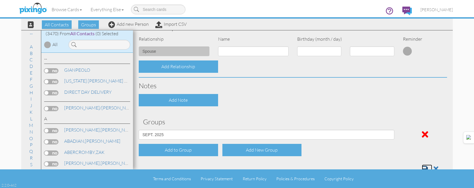
scroll to position [233, 0]
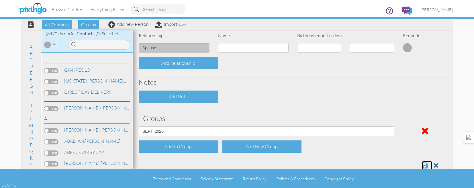
click at [422, 166] on span at bounding box center [425, 165] width 6 height 7
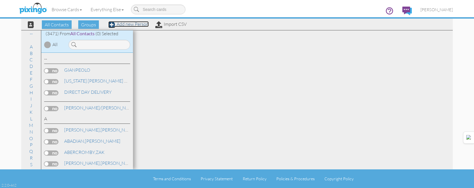
click at [136, 23] on link "Add new Person" at bounding box center [128, 24] width 40 height 6
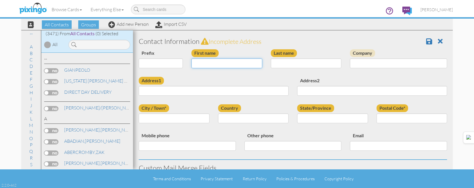
click at [236, 62] on input "First name" at bounding box center [226, 63] width 71 height 10
type input "[PERSON_NAME]"
click at [109, 44] on input at bounding box center [99, 45] width 62 height 10
type input "[PERSON_NAME]"
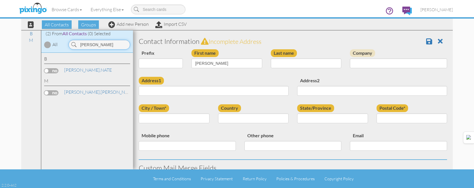
click at [109, 44] on input "[PERSON_NAME]" at bounding box center [99, 45] width 62 height 10
click at [240, 64] on input "[PERSON_NAME]" at bounding box center [226, 63] width 71 height 10
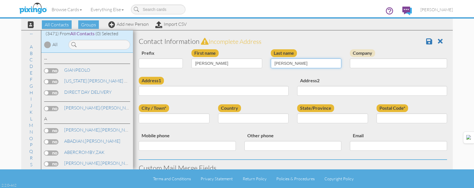
type input "[PERSON_NAME]"
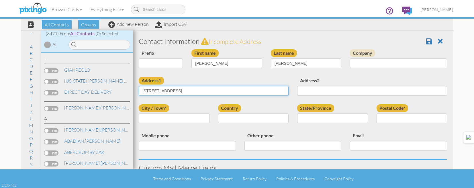
type input "414 DEPOT ST."
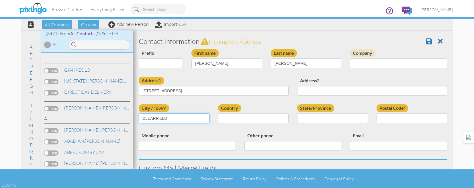
type input "CLEARFIELD"
select select "object:10754"
select select "object:18078"
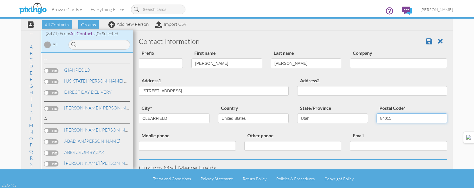
type input "84015"
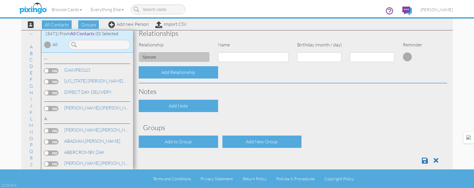
scroll to position [231, 0]
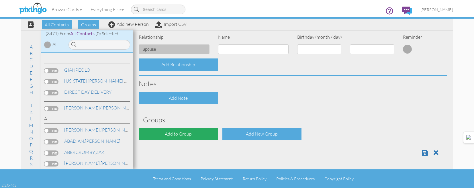
click at [193, 134] on div "Add to Group" at bounding box center [178, 134] width 79 height 12
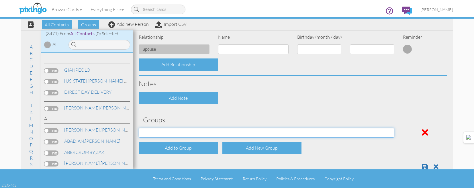
click at [193, 134] on select "APRIL 2022 APRIL 2023 APRIL 2024 APRIL 2025 AUG 2023 AUG 2024 AUG 2025 AUGUST 2…" at bounding box center [267, 133] width 256 height 10
select select "object:18137"
click at [139, 128] on select "APRIL 2022 APRIL 2023 APRIL 2024 APRIL 2025 AUG 2023 AUG 2024 AUG 2025 AUGUST 2…" at bounding box center [267, 133] width 256 height 10
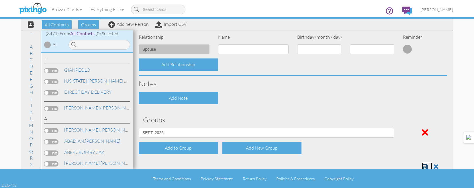
scroll to position [233, 0]
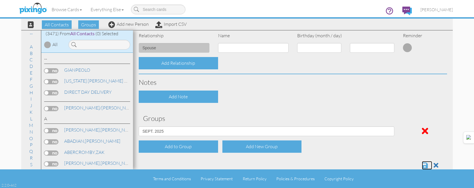
click at [422, 163] on span at bounding box center [425, 165] width 6 height 7
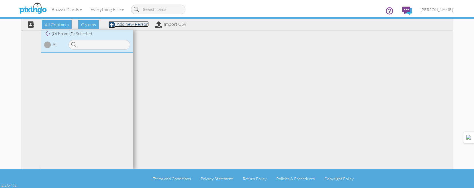
click at [132, 24] on link "Add new Person" at bounding box center [128, 24] width 40 height 6
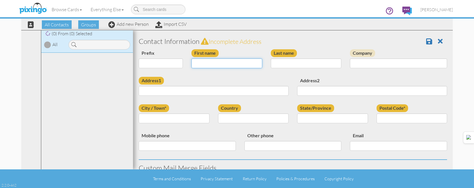
click at [209, 65] on input "First name" at bounding box center [226, 63] width 71 height 10
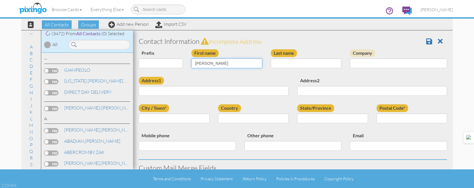
type input "[PERSON_NAME]"
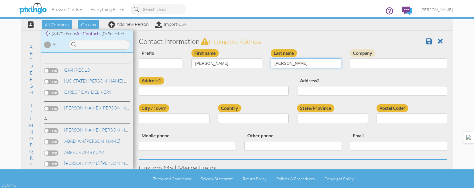
type input "KUPCHAN"
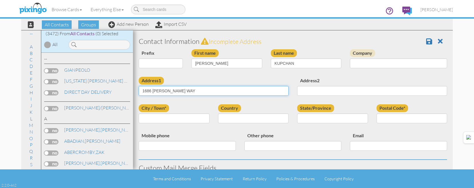
type input "1686 [PERSON_NAME] WAY"
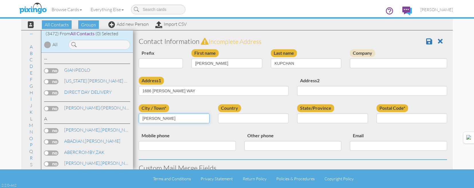
type input "[PERSON_NAME]"
select select "object:180"
select select "object:11056"
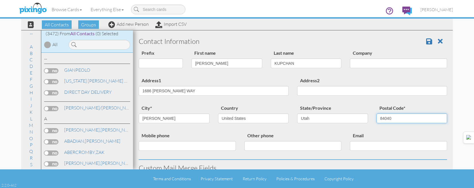
type input "84040"
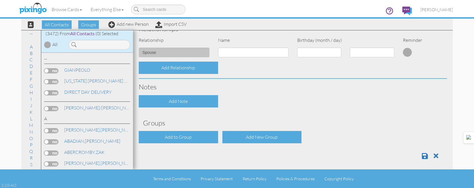
scroll to position [231, 0]
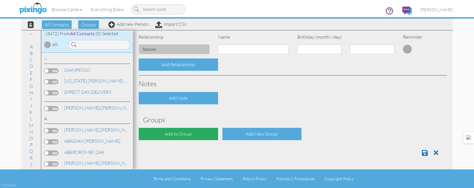
click at [197, 146] on div at bounding box center [292, 151] width 317 height 12
click at [200, 135] on div "Add to Group" at bounding box center [178, 134] width 79 height 12
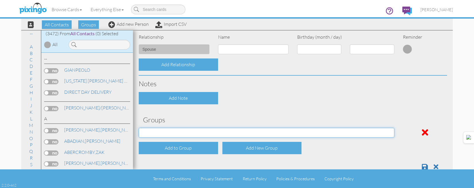
click at [200, 131] on select "[DATE] [DATE] [DATE] [DATE] [DATE] [DATE] [DATE] [DATE] [DATE] [DATE] [DATE] [D…" at bounding box center [267, 133] width 256 height 10
select select "object:11115"
click at [139, 128] on select "[DATE] [DATE] [DATE] [DATE] [DATE] [DATE] [DATE] [DATE] [DATE] [DATE] [DATE] [D…" at bounding box center [267, 133] width 256 height 10
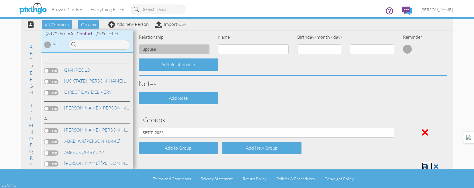
scroll to position [233, 0]
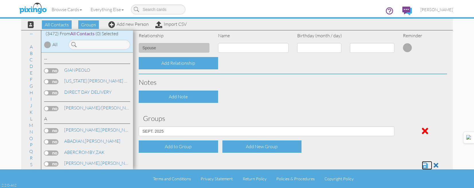
click at [422, 164] on span at bounding box center [425, 165] width 6 height 7
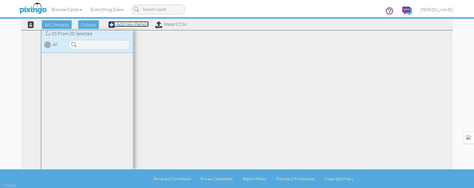
click at [133, 26] on link "Add new Person" at bounding box center [128, 24] width 40 height 6
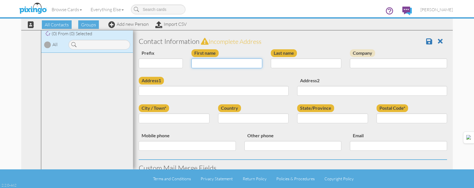
click at [231, 66] on input "First name" at bounding box center [226, 63] width 71 height 10
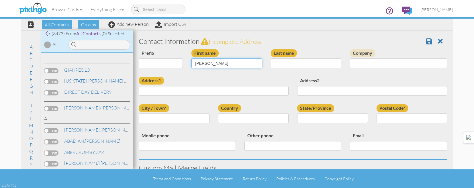
type input "[PERSON_NAME]"
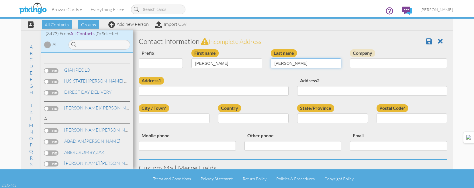
type input "[PERSON_NAME]"
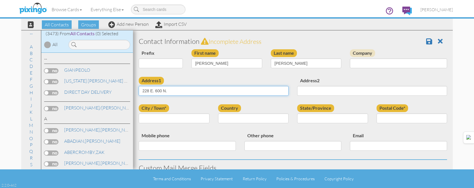
type input "228 E. 600 N."
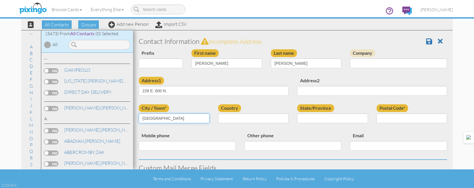
type input "[GEOGRAPHIC_DATA]"
select select "object:180"
select select "object:11059"
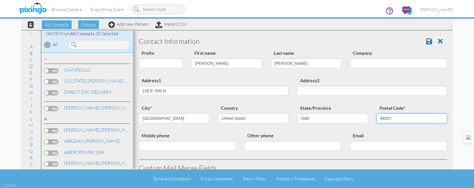
type input "84037"
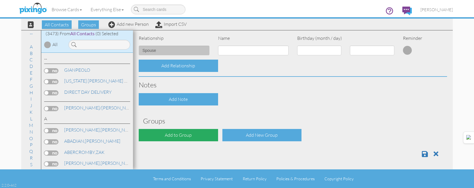
scroll to position [231, 0]
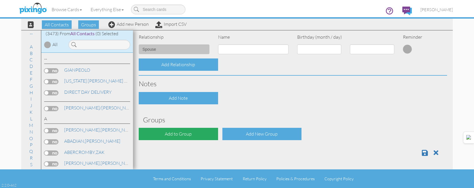
click at [181, 132] on div "Add to Group" at bounding box center [178, 134] width 79 height 12
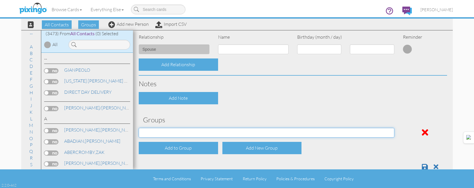
click at [181, 132] on select "[DATE] [DATE] [DATE] [DATE] [DATE] [DATE] [DATE] [DATE] [DATE] [DATE] [DATE] [D…" at bounding box center [267, 133] width 256 height 10
select select "object:11118"
click at [139, 128] on select "[DATE] [DATE] [DATE] [DATE] [DATE] [DATE] [DATE] [DATE] [DATE] [DATE] [DATE] [D…" at bounding box center [267, 133] width 256 height 10
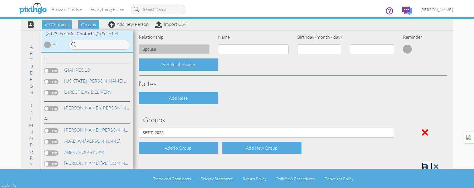
scroll to position [233, 0]
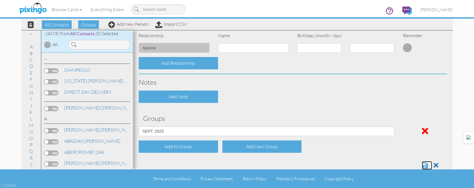
click at [422, 166] on span at bounding box center [425, 165] width 6 height 7
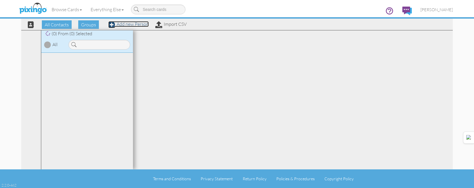
click at [137, 25] on link "Add new Person" at bounding box center [128, 24] width 40 height 6
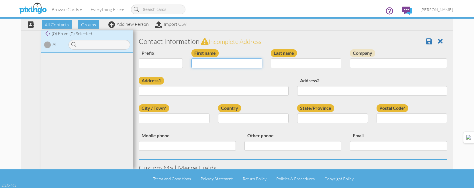
click at [219, 64] on input "First name" at bounding box center [226, 63] width 71 height 10
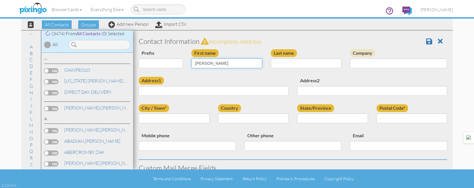
type input "[PERSON_NAME]"
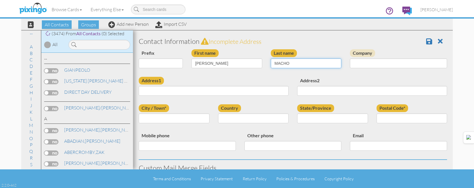
type input "[PERSON_NAME]"
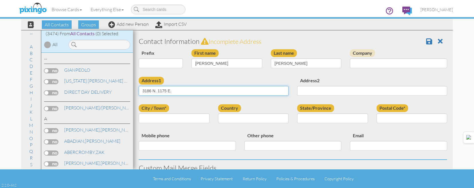
type input "3186 N. 1175 E."
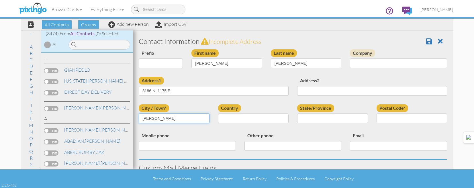
type input "[PERSON_NAME]"
select select "object:180"
select select "object:11062"
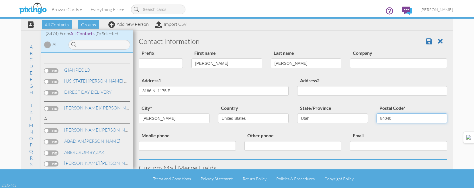
type input "84040"
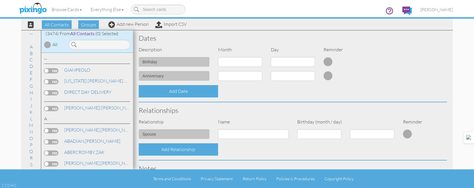
scroll to position [231, 0]
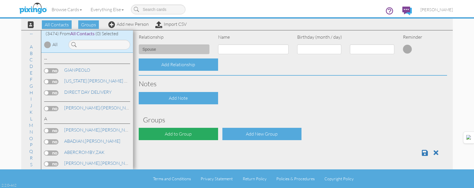
click at [192, 134] on div "Add to Group" at bounding box center [178, 134] width 79 height 12
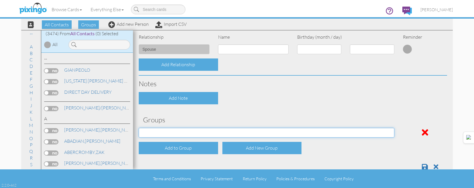
click at [193, 131] on select "[DATE] [DATE] [DATE] [DATE] [DATE] [DATE] [DATE] [DATE] [DATE] [DATE] [DATE] [D…" at bounding box center [267, 133] width 256 height 10
select select "object:11121"
click at [139, 128] on select "[DATE] [DATE] [DATE] [DATE] [DATE] [DATE] [DATE] [DATE] [DATE] [DATE] [DATE] [D…" at bounding box center [267, 133] width 256 height 10
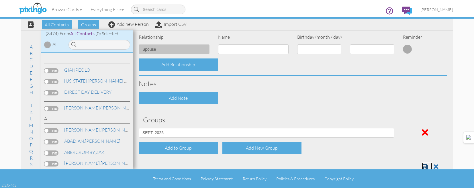
scroll to position [233, 0]
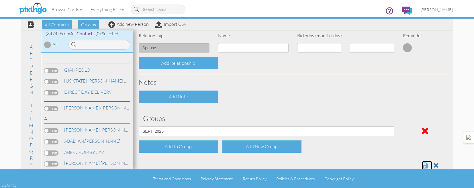
click at [422, 165] on span at bounding box center [425, 165] width 6 height 7
